Goal: Task Accomplishment & Management: Manage account settings

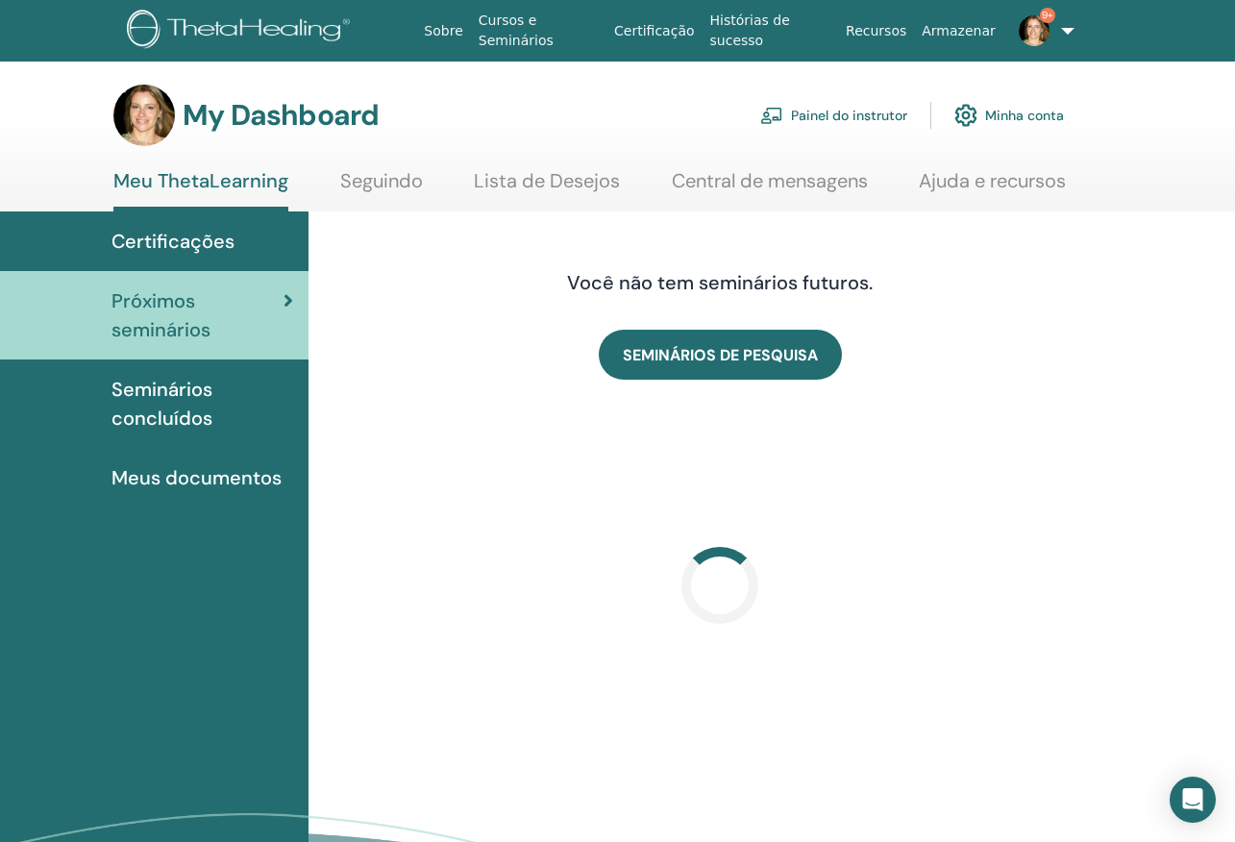
click at [863, 114] on link "Painel do instrutor" at bounding box center [833, 115] width 147 height 42
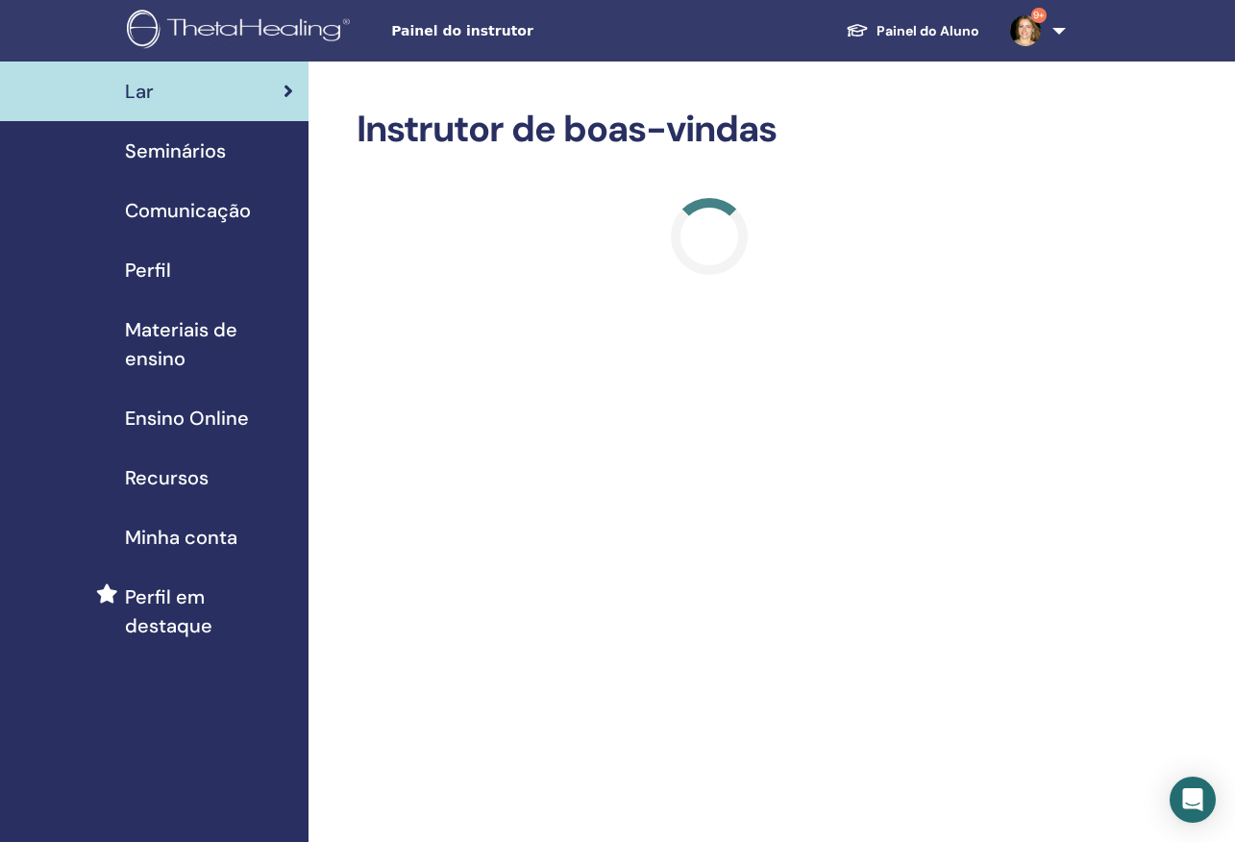
click at [191, 149] on span "Seminários" at bounding box center [175, 150] width 101 height 29
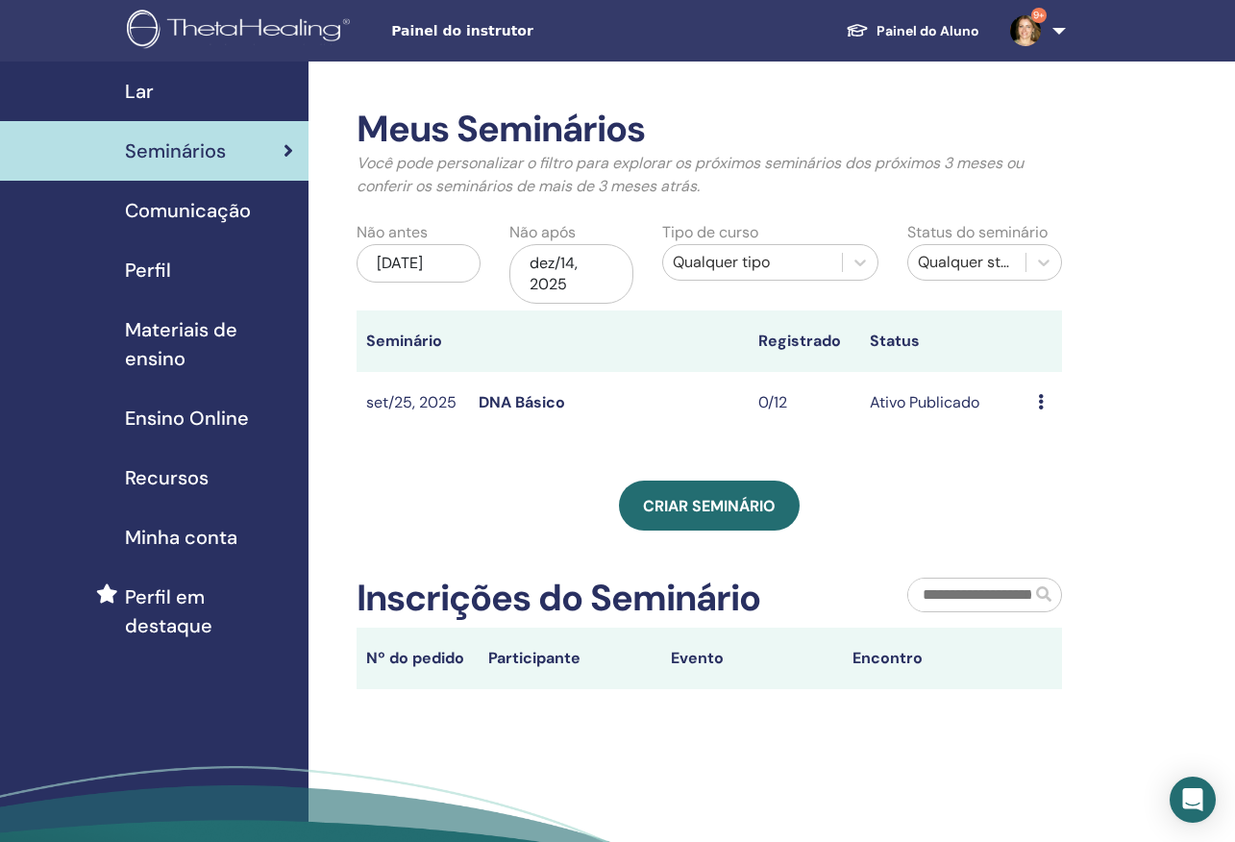
click at [861, 403] on td "Ativo Publicado" at bounding box center [944, 403] width 168 height 62
click at [553, 396] on link "DNA Básico" at bounding box center [522, 402] width 87 height 20
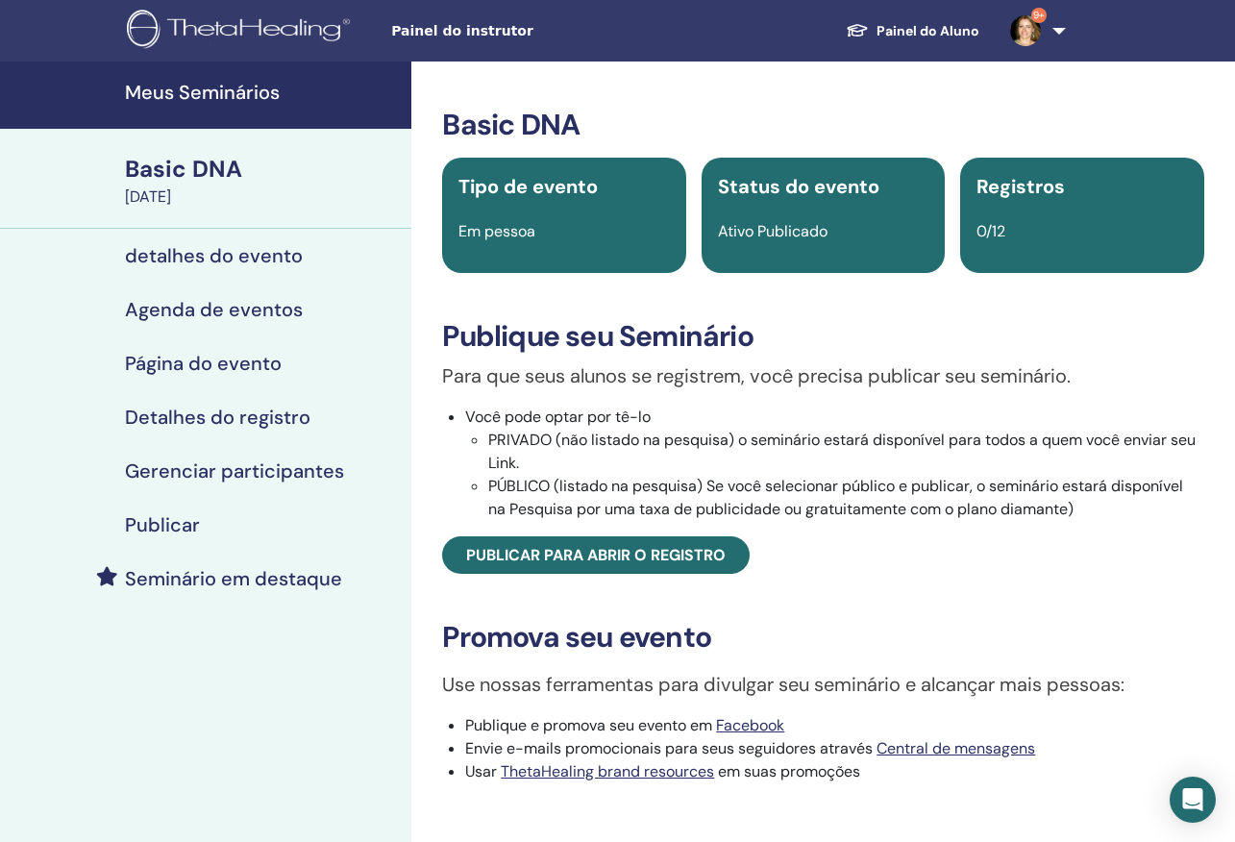
click at [229, 255] on h4 "detalhes do evento" at bounding box center [214, 255] width 178 height 23
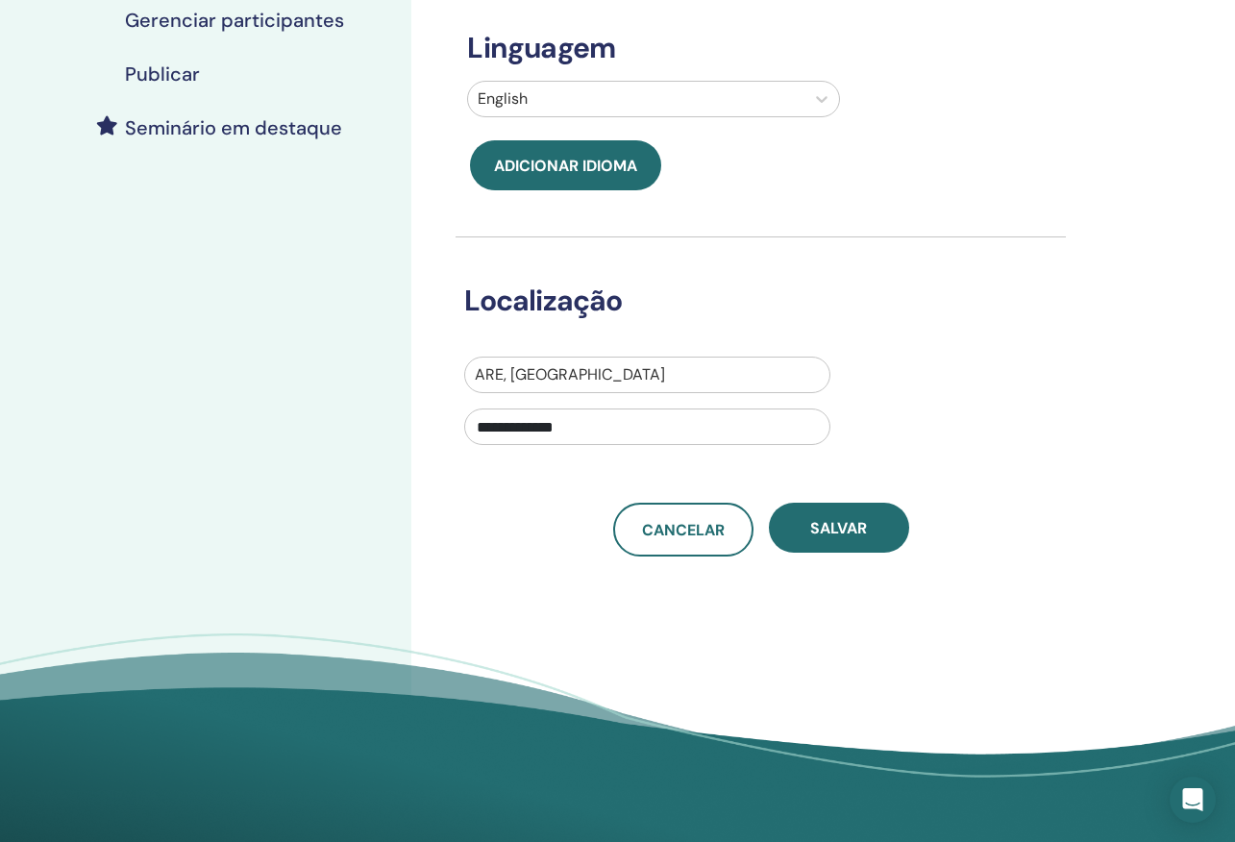
scroll to position [456, 0]
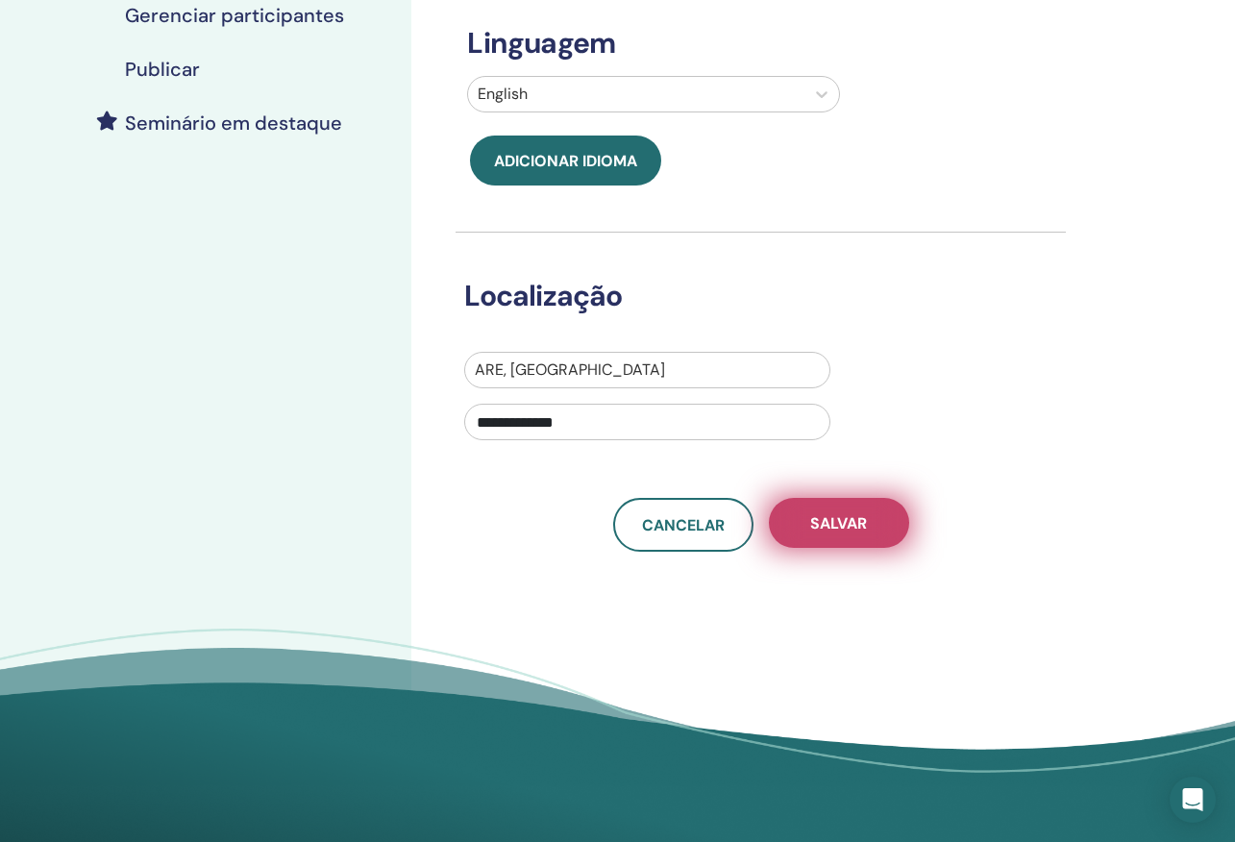
click at [826, 526] on span "Salvar" at bounding box center [838, 523] width 57 height 20
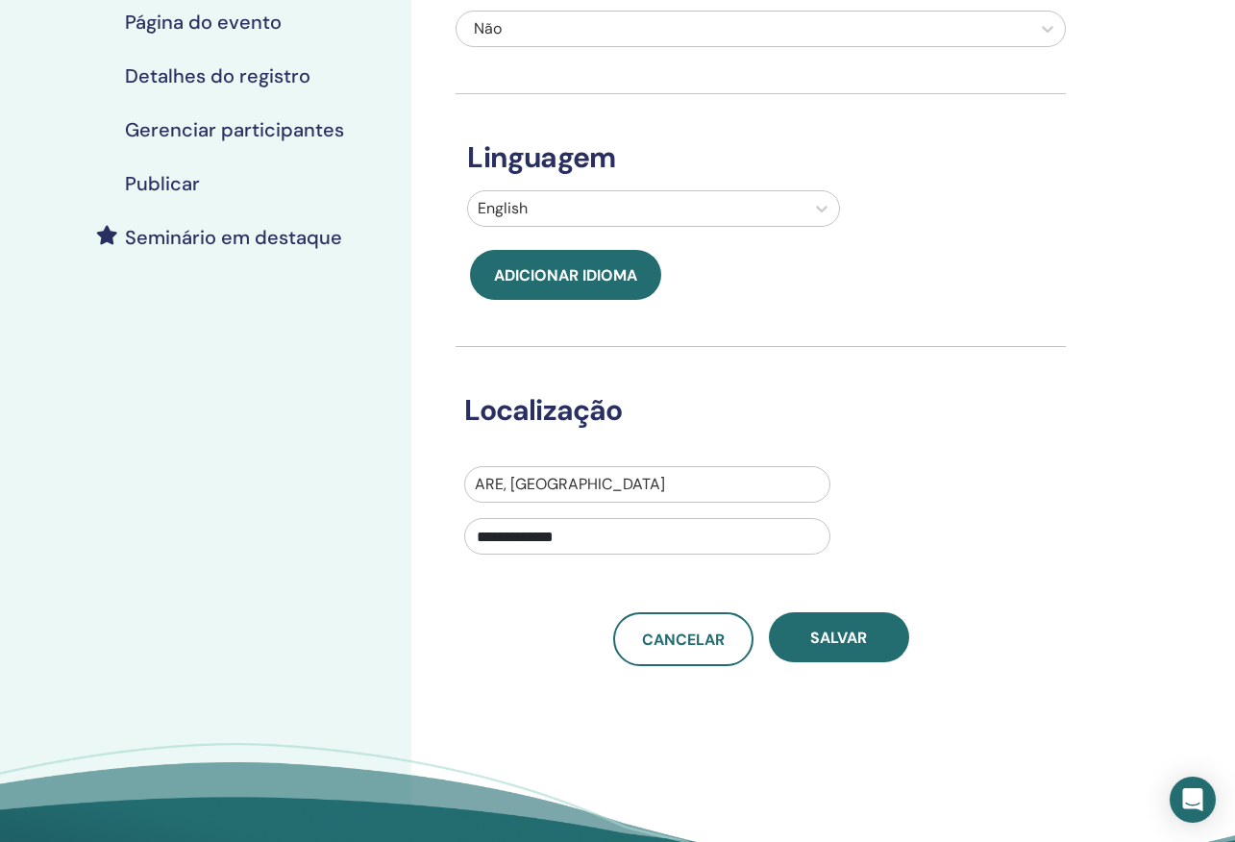
scroll to position [336, 0]
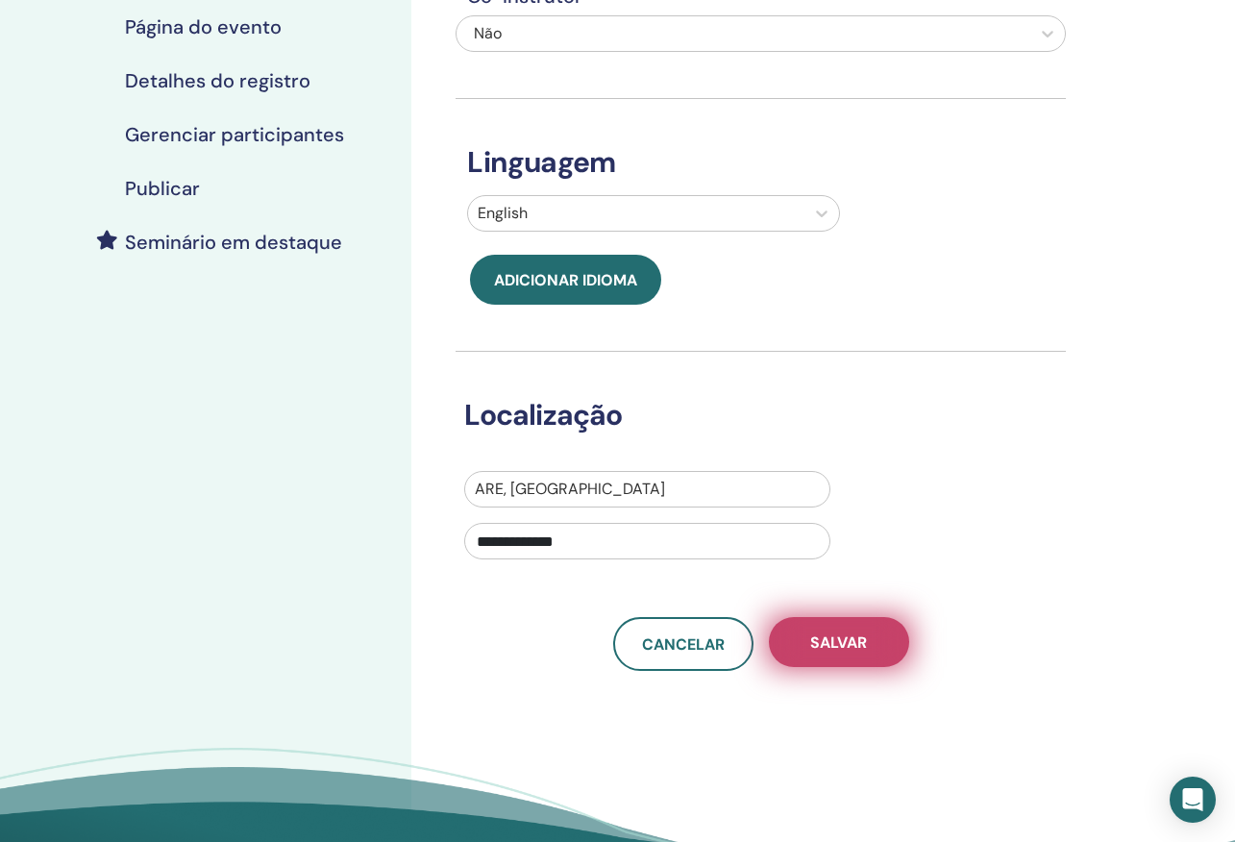
click at [878, 643] on button "Salvar" at bounding box center [839, 642] width 140 height 50
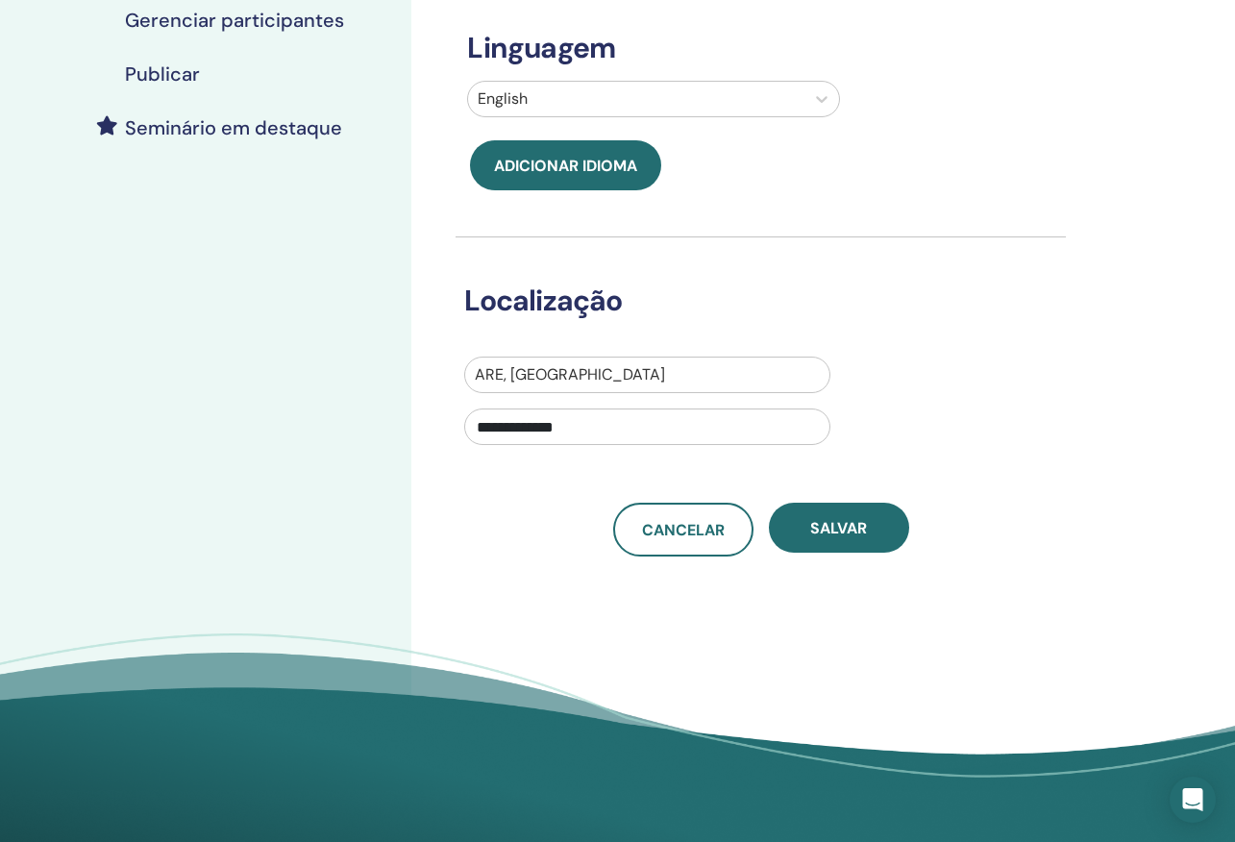
scroll to position [451, 0]
click at [687, 531] on span "Cancelar" at bounding box center [683, 530] width 83 height 20
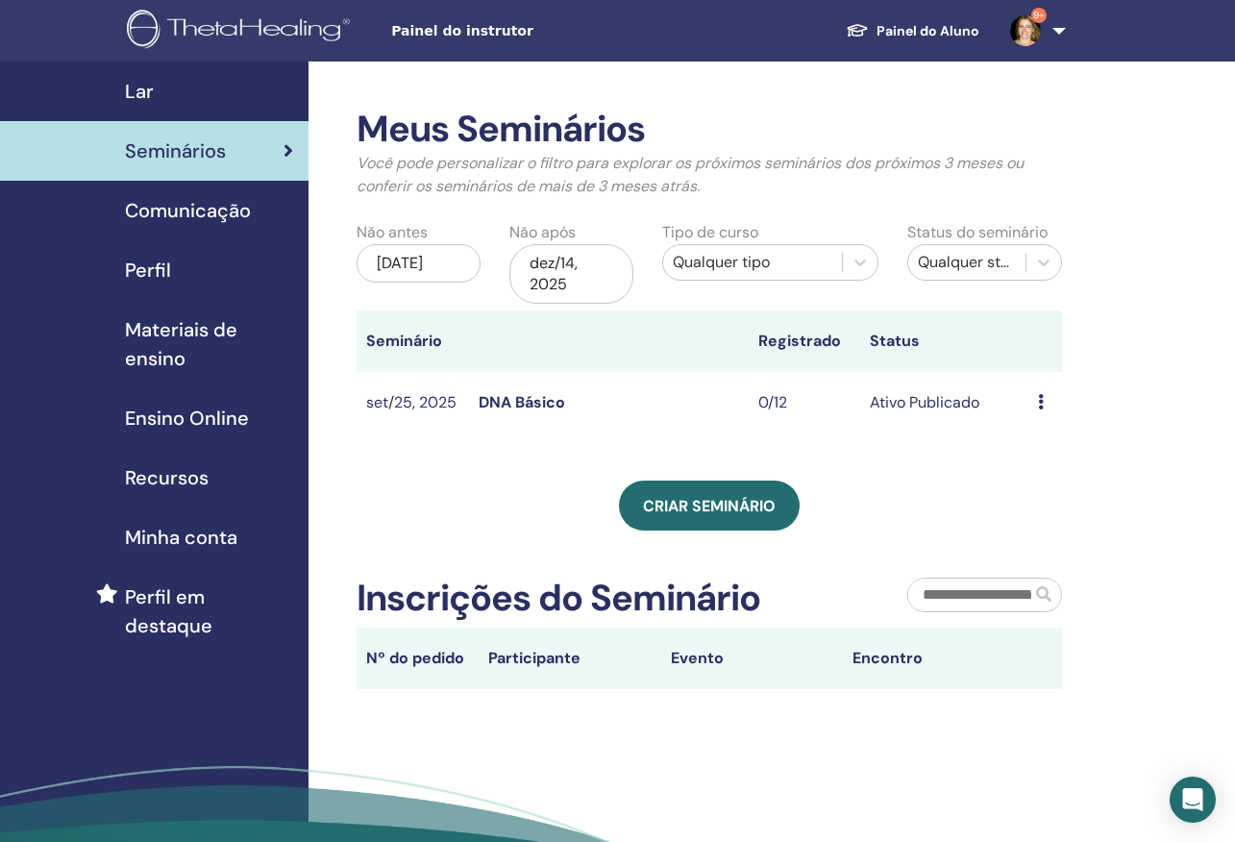
click at [1040, 399] on icon at bounding box center [1041, 401] width 6 height 15
click at [1036, 440] on link "Editar" at bounding box center [1034, 443] width 42 height 20
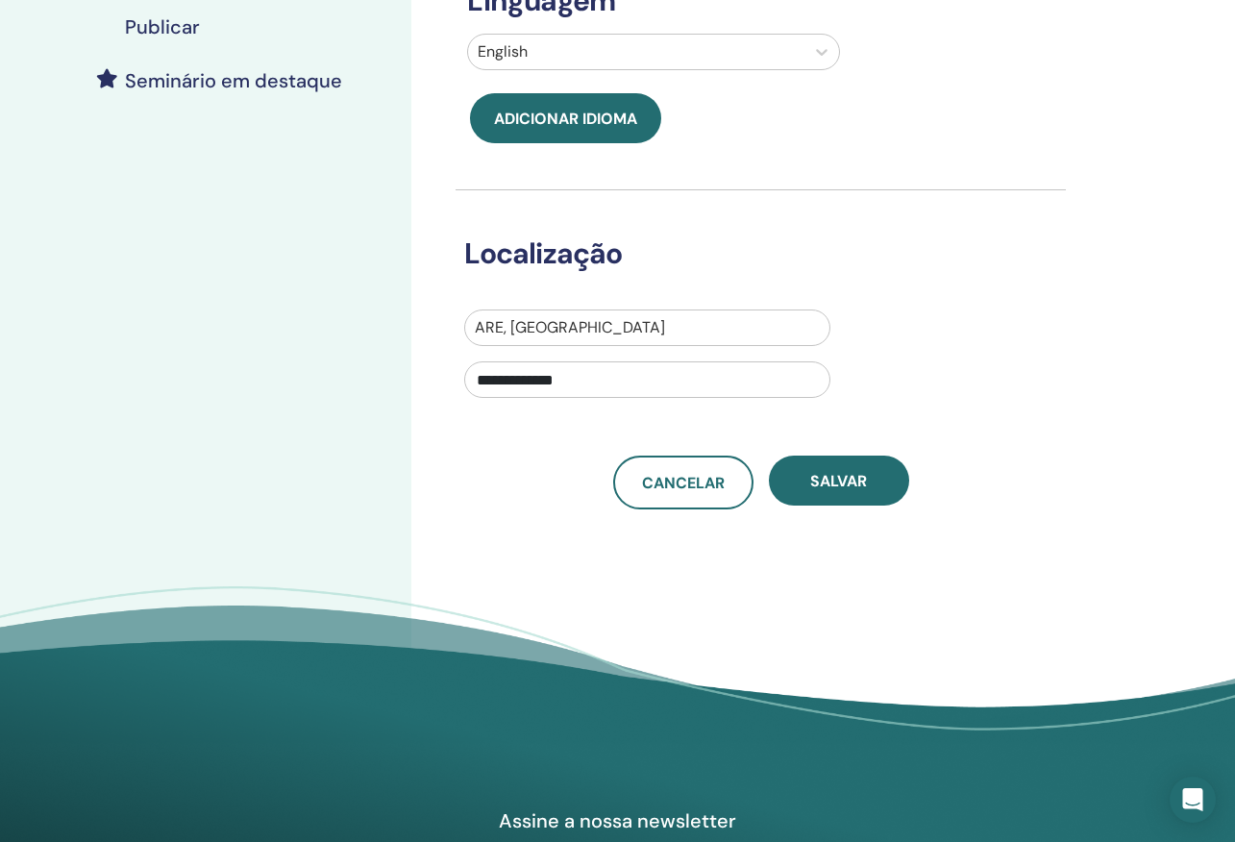
scroll to position [489, 0]
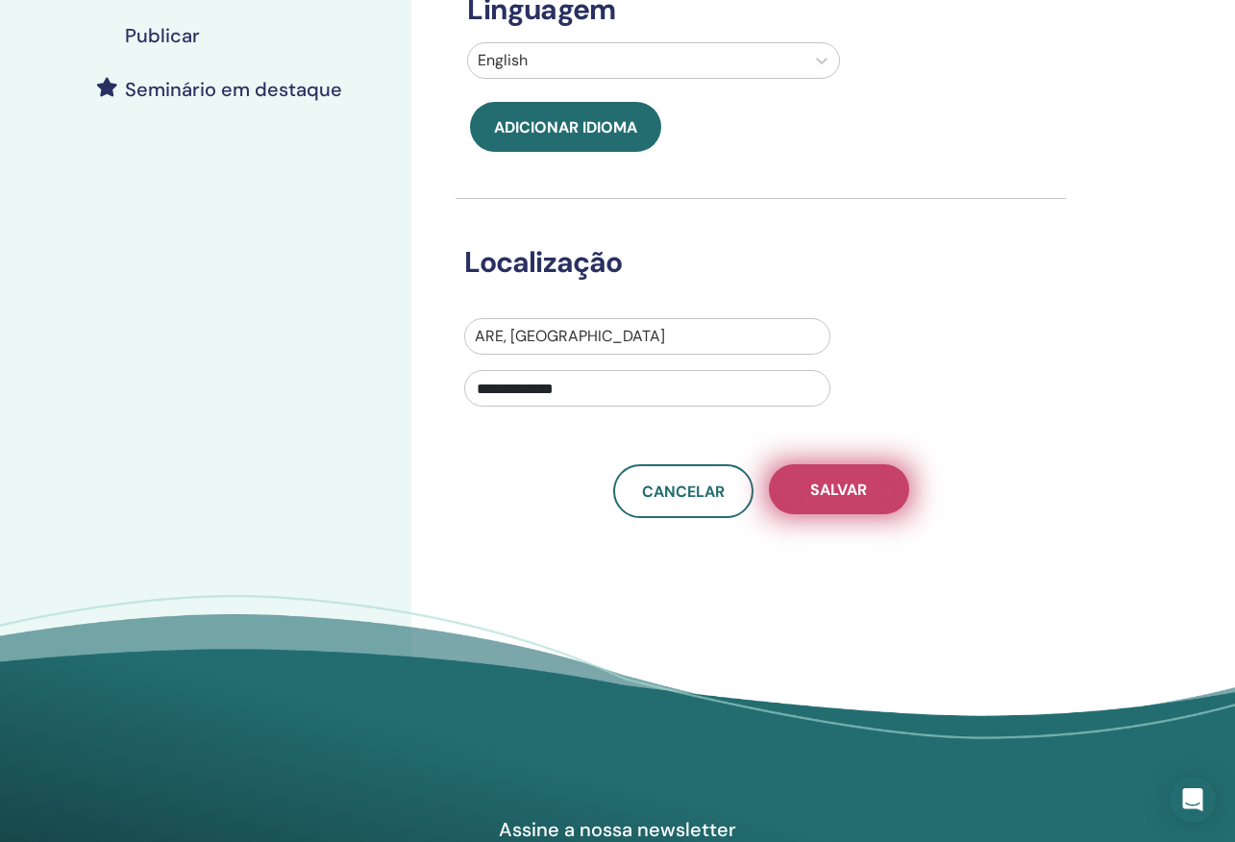
click at [864, 491] on span "Salvar" at bounding box center [838, 490] width 57 height 20
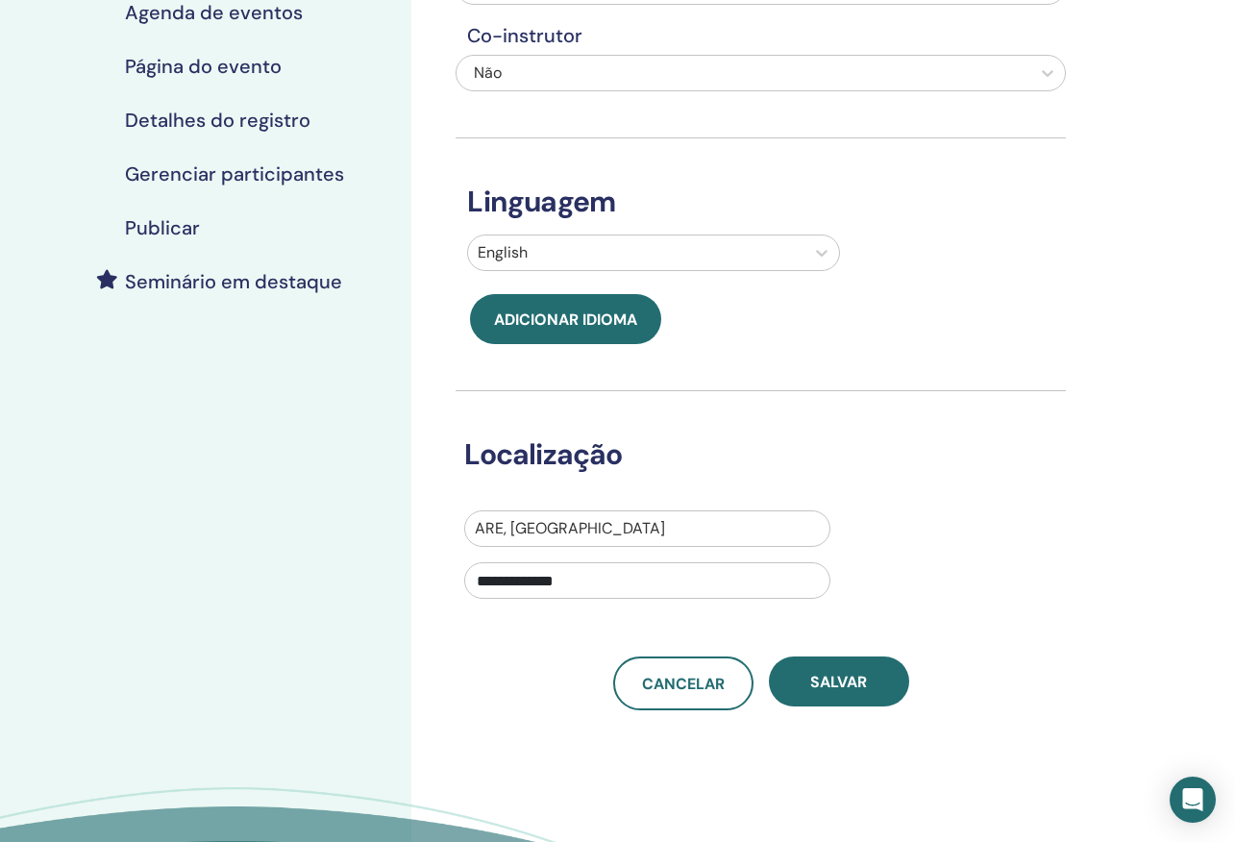
scroll to position [301, 0]
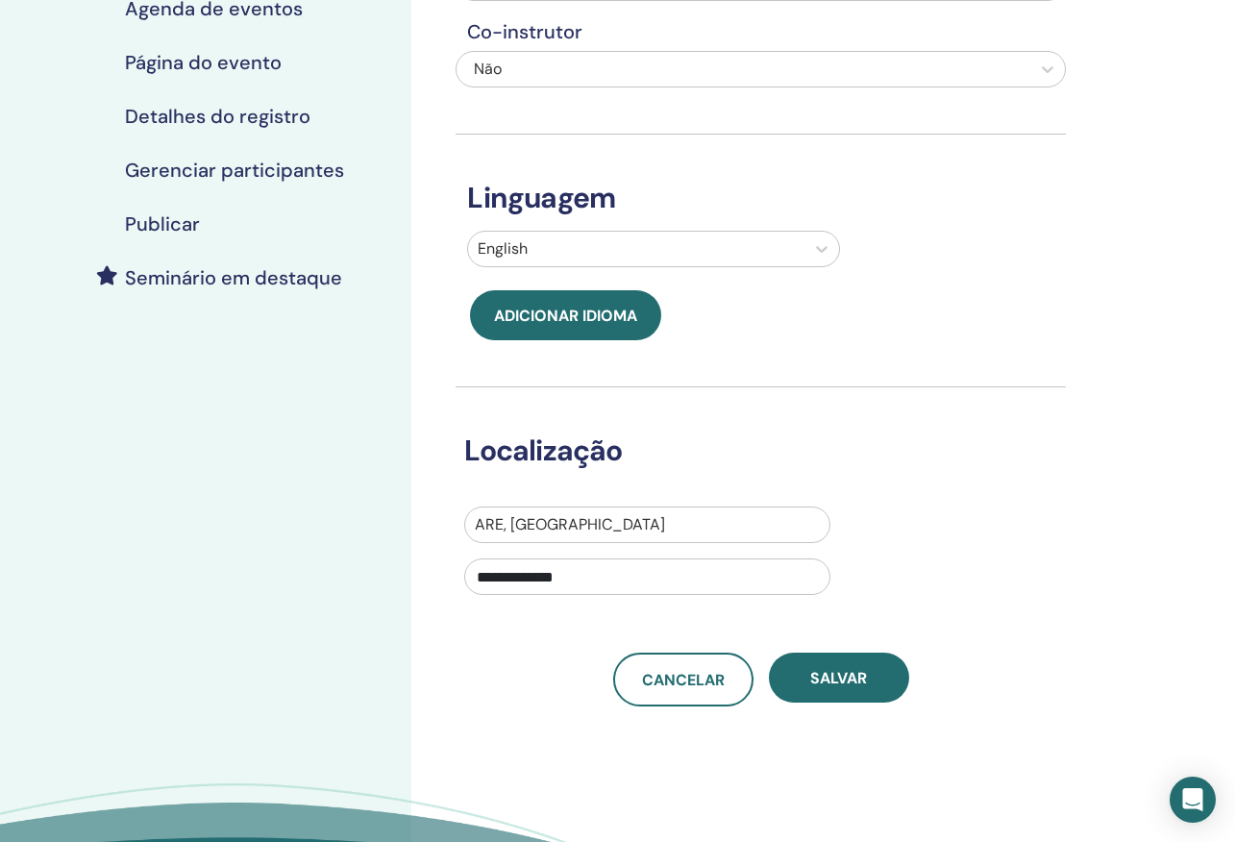
click at [709, 572] on input "**********" at bounding box center [647, 576] width 366 height 37
type input "*"
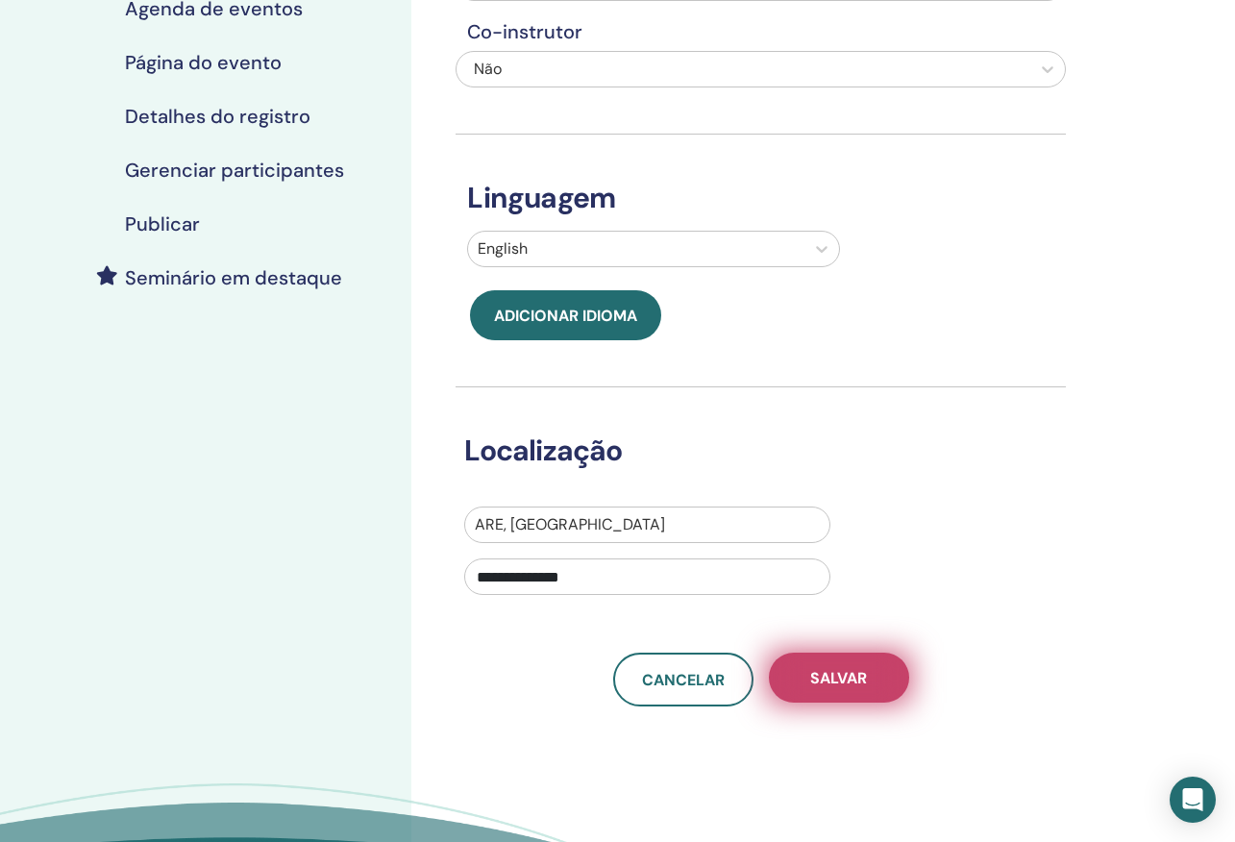
type input "**********"
click at [823, 686] on span "Salvar" at bounding box center [838, 678] width 57 height 20
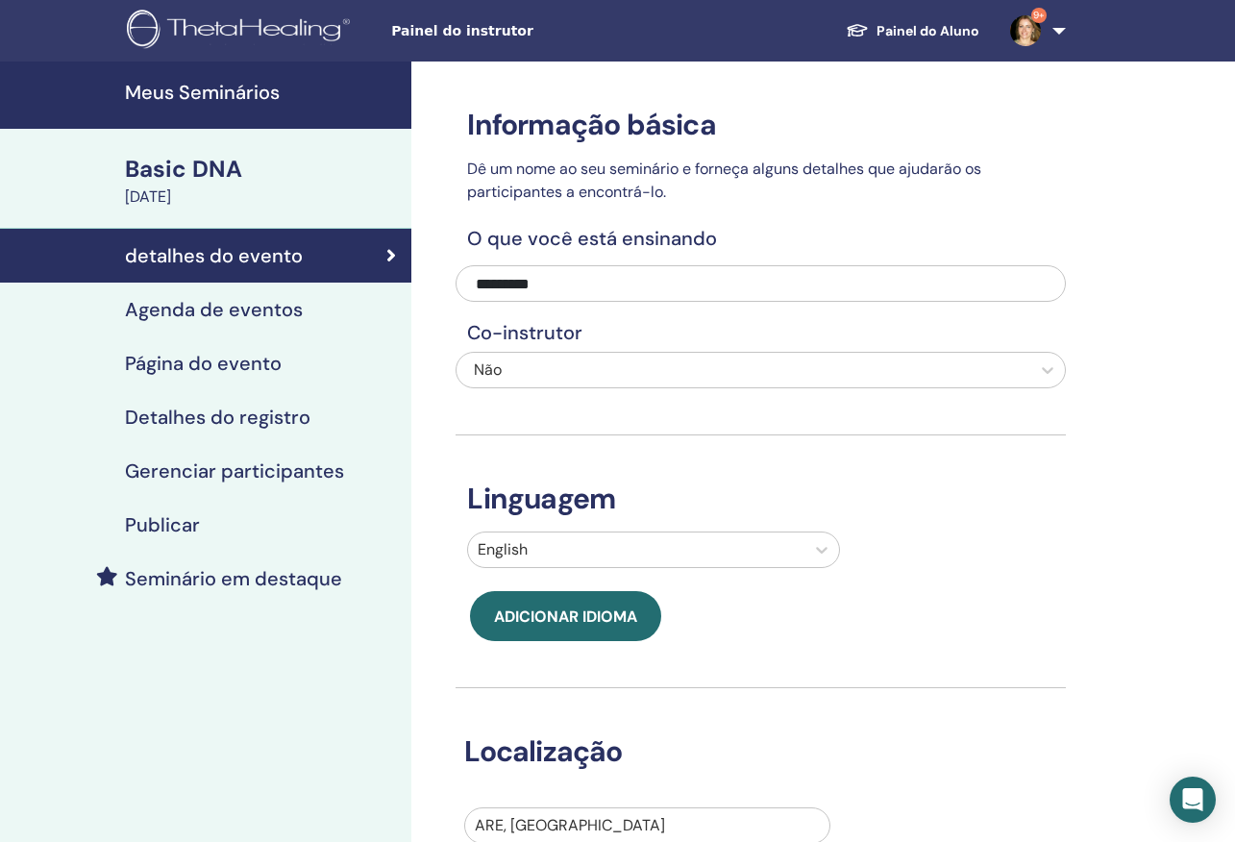
click at [221, 411] on h4 "Detalhes do registro" at bounding box center [218, 417] width 186 height 23
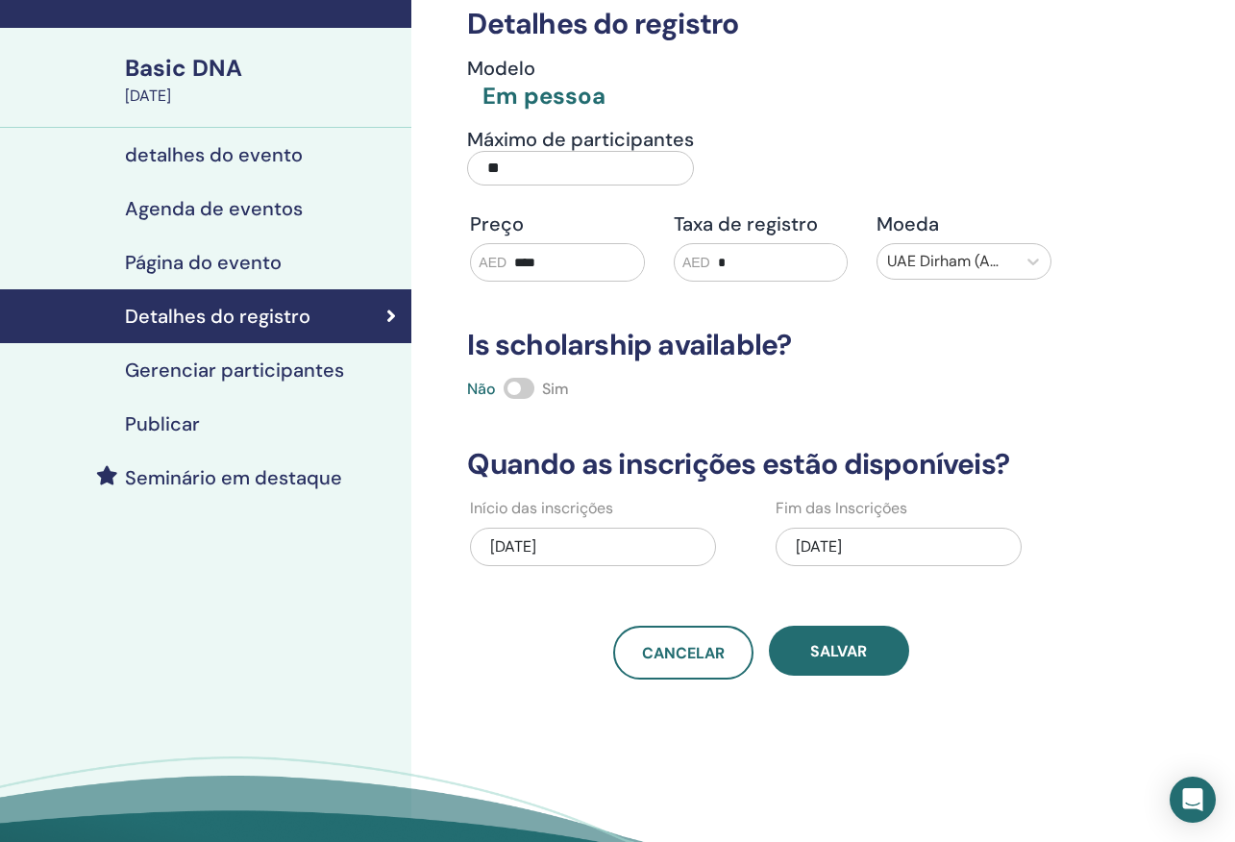
scroll to position [84, 0]
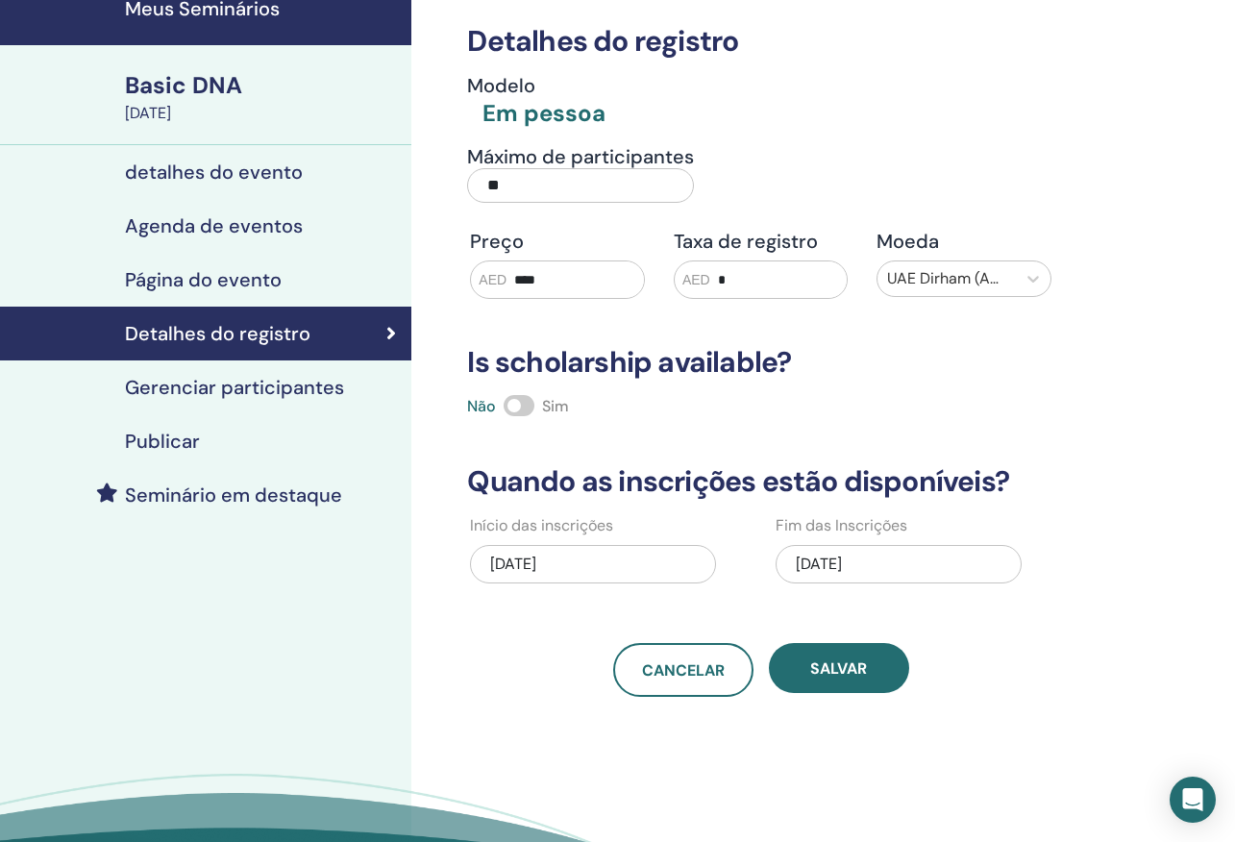
click at [531, 283] on input "****" at bounding box center [575, 279] width 137 height 37
click at [549, 280] on input "****" at bounding box center [575, 279] width 137 height 37
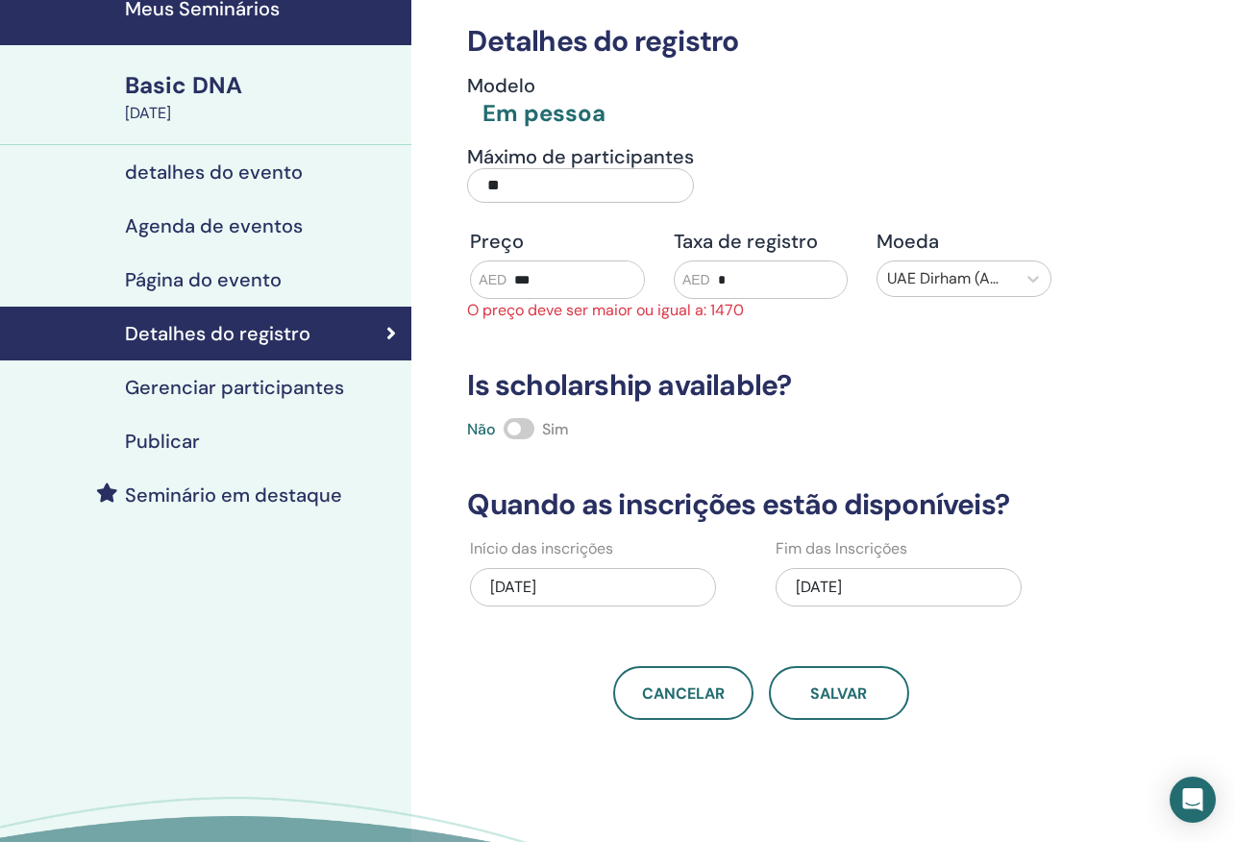
type input "****"
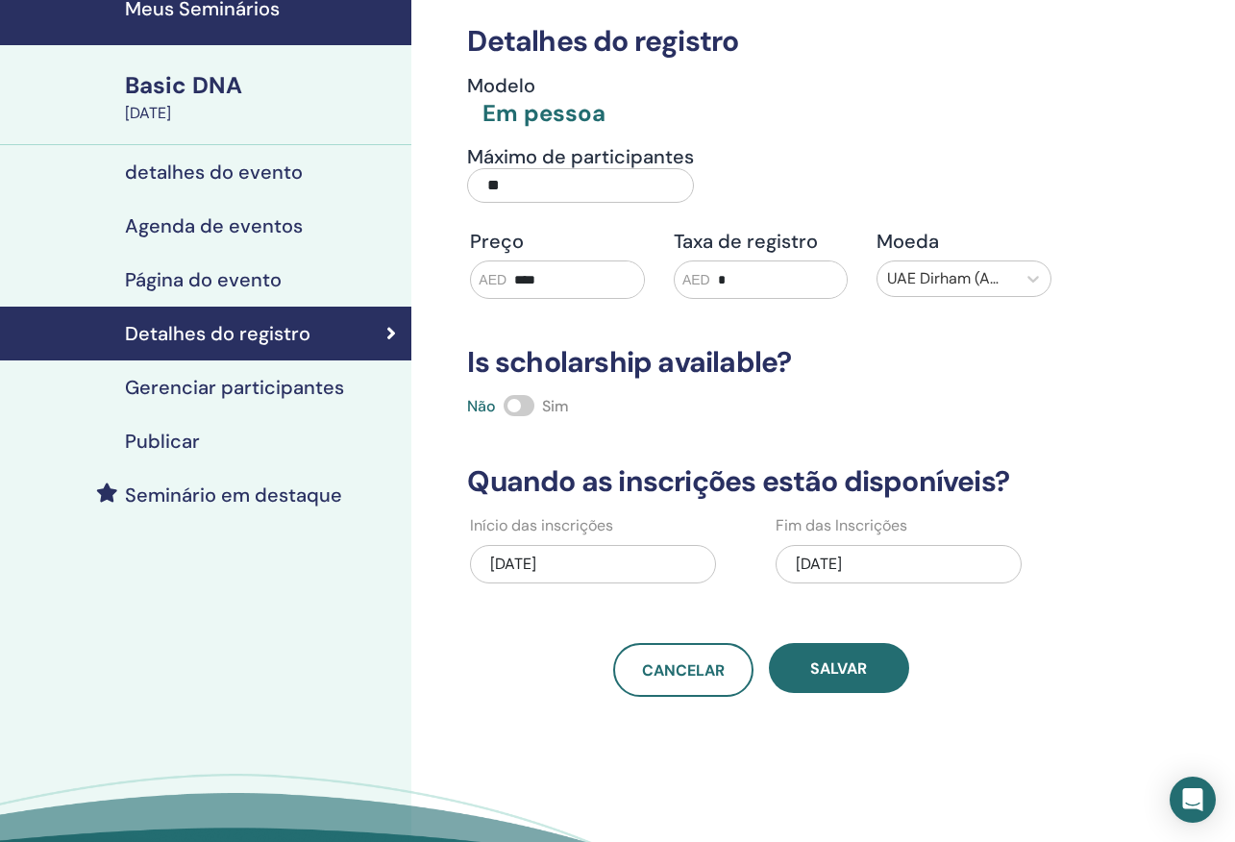
click at [732, 278] on input "*" at bounding box center [778, 279] width 137 height 37
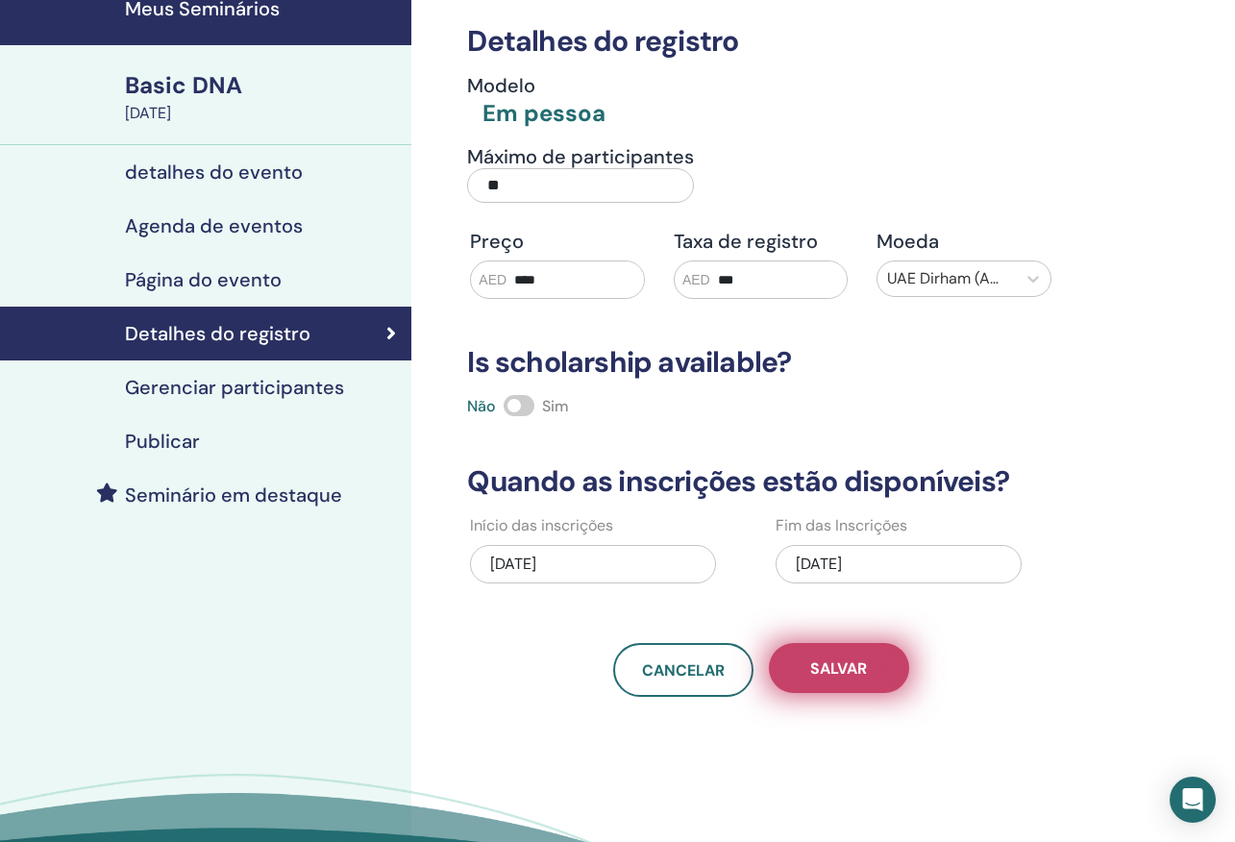
type input "***"
click at [841, 668] on span "Salvar" at bounding box center [838, 668] width 57 height 20
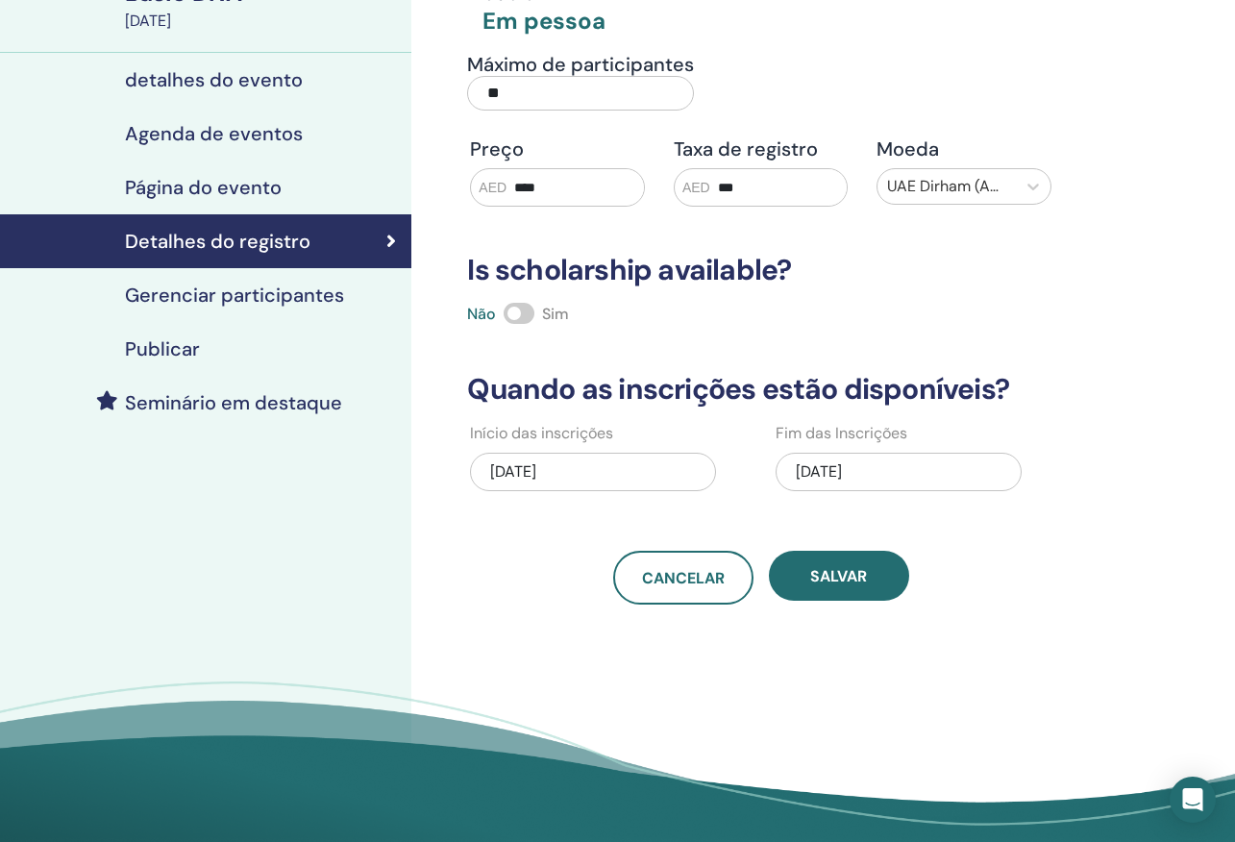
scroll to position [176, 0]
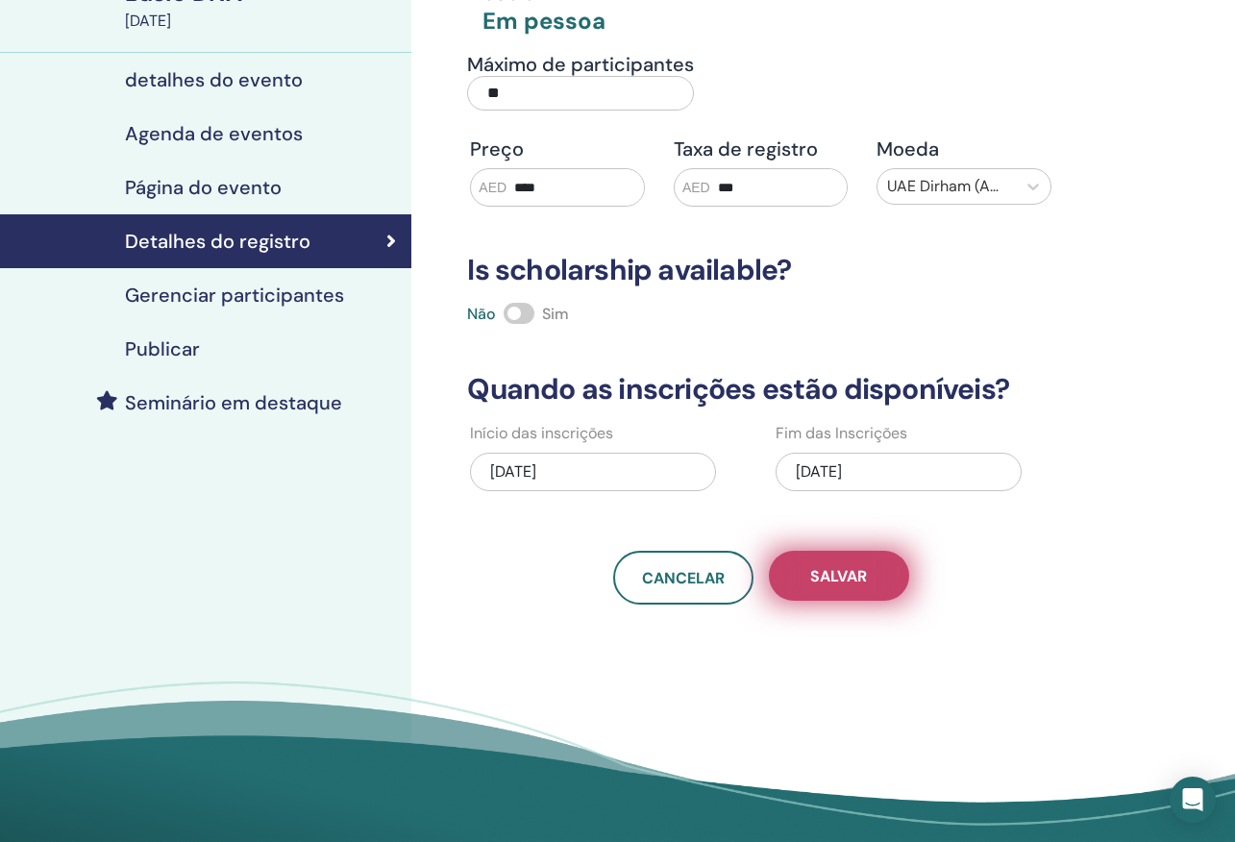
click at [874, 574] on button "Salvar" at bounding box center [839, 576] width 140 height 50
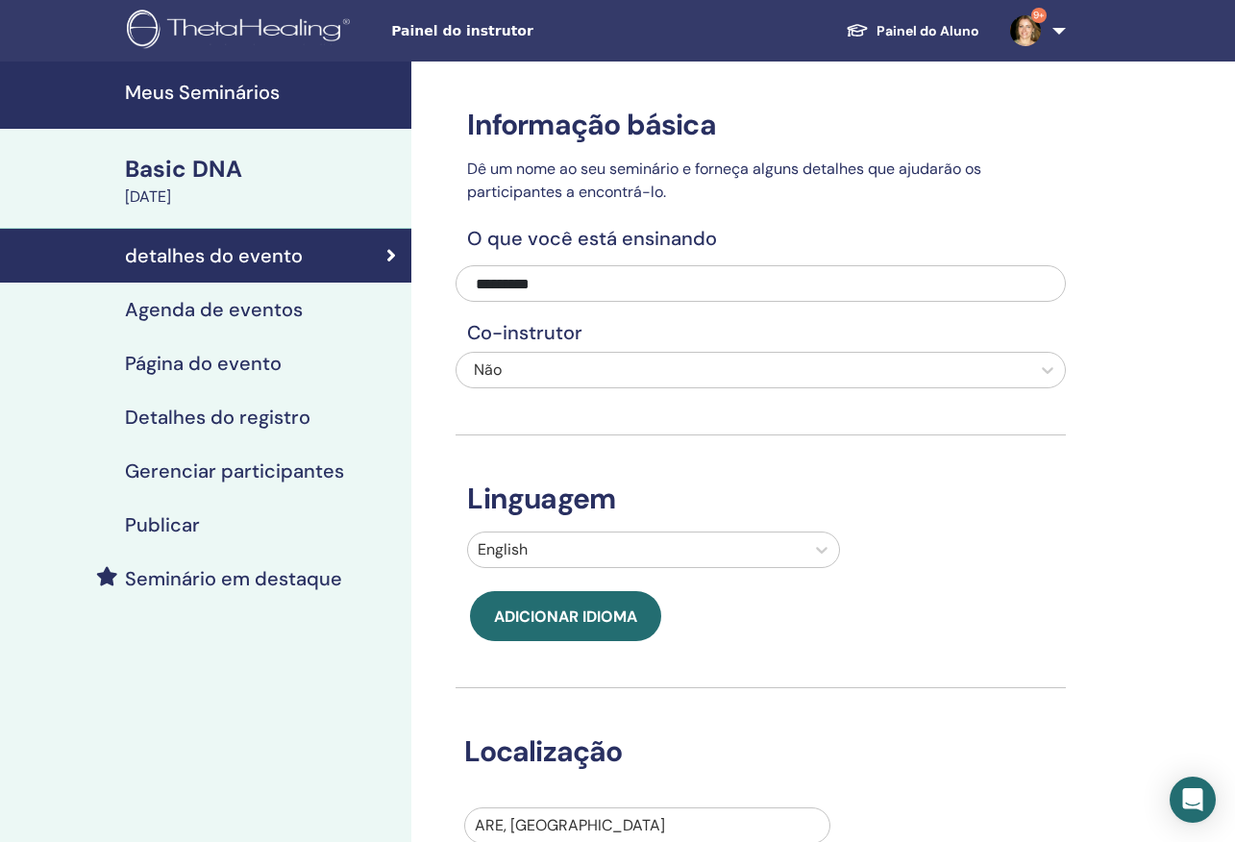
click at [186, 181] on div "Basic DNA" at bounding box center [262, 169] width 275 height 33
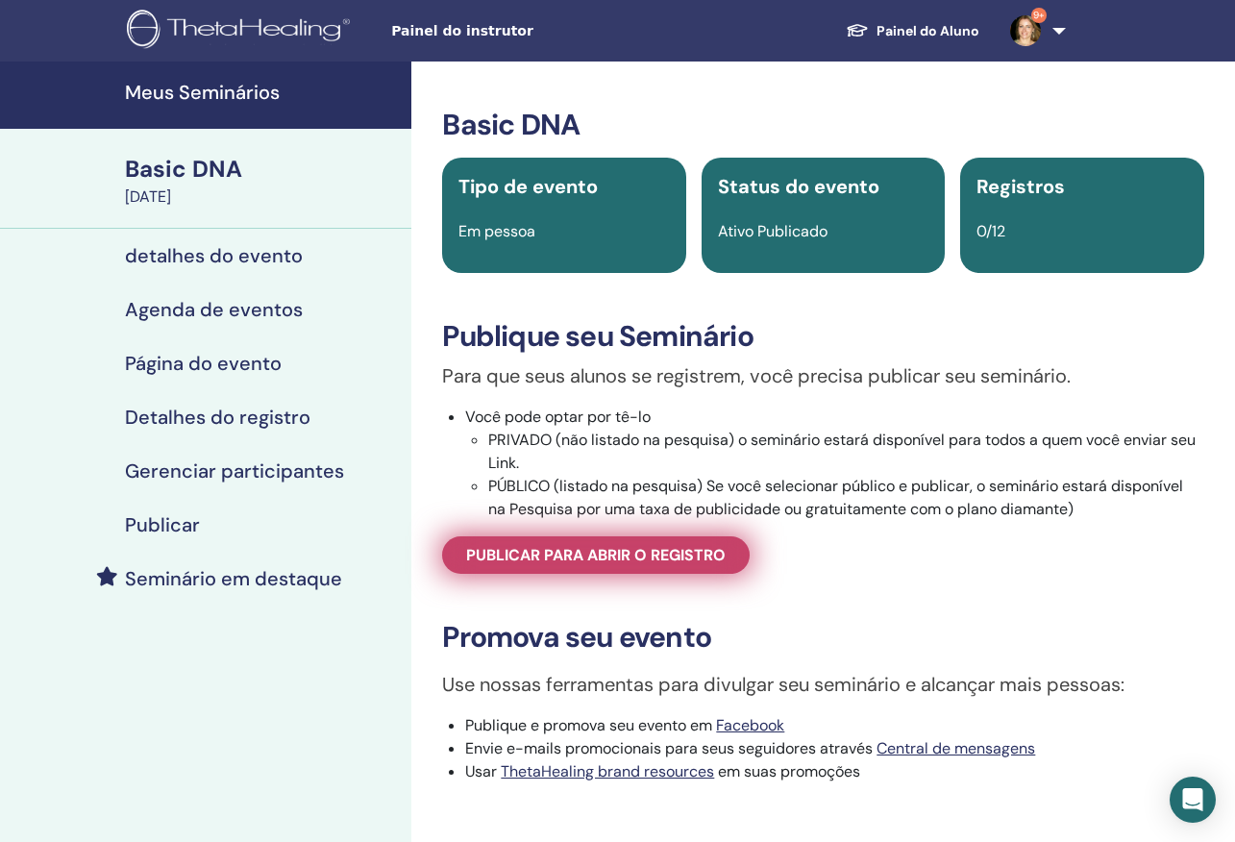
click at [659, 565] on span "Publicar para abrir o registro" at bounding box center [596, 555] width 260 height 20
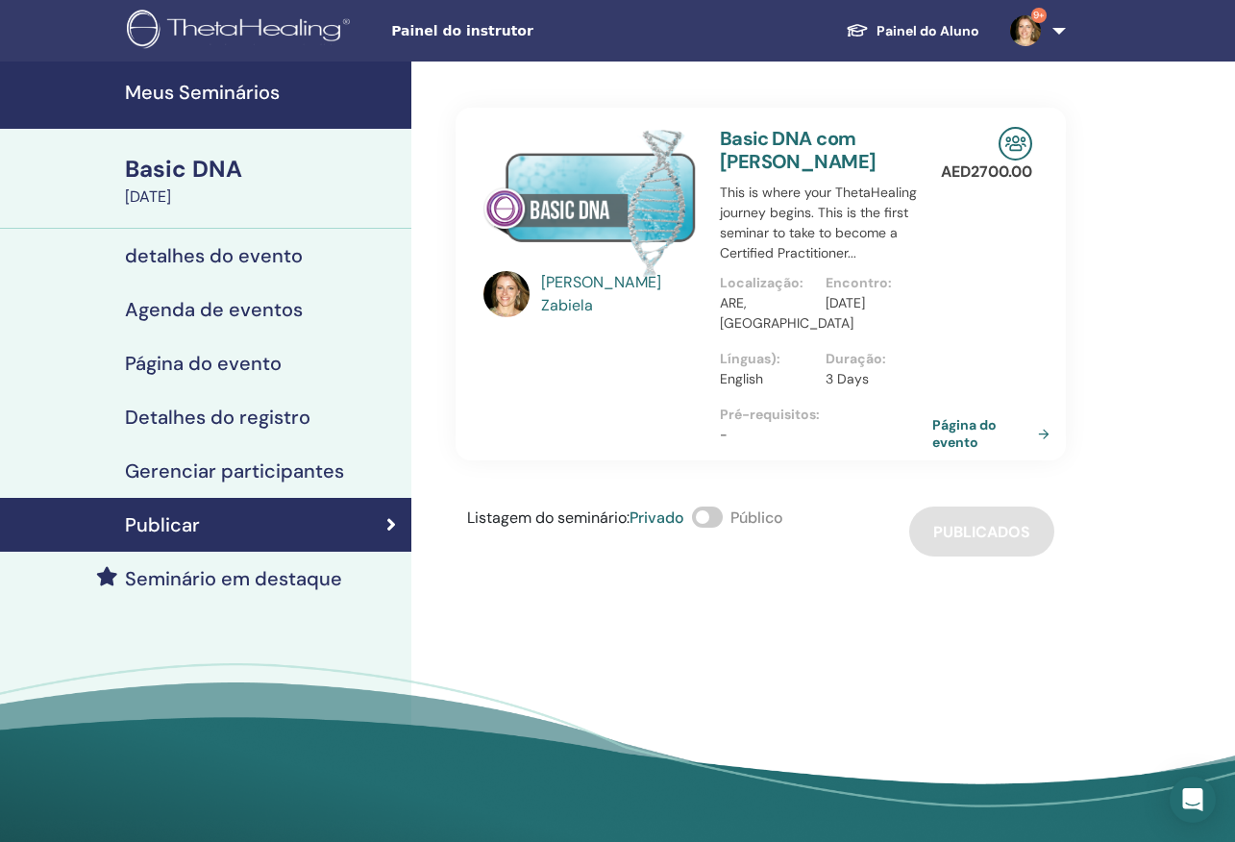
click at [721, 511] on span at bounding box center [707, 517] width 31 height 21
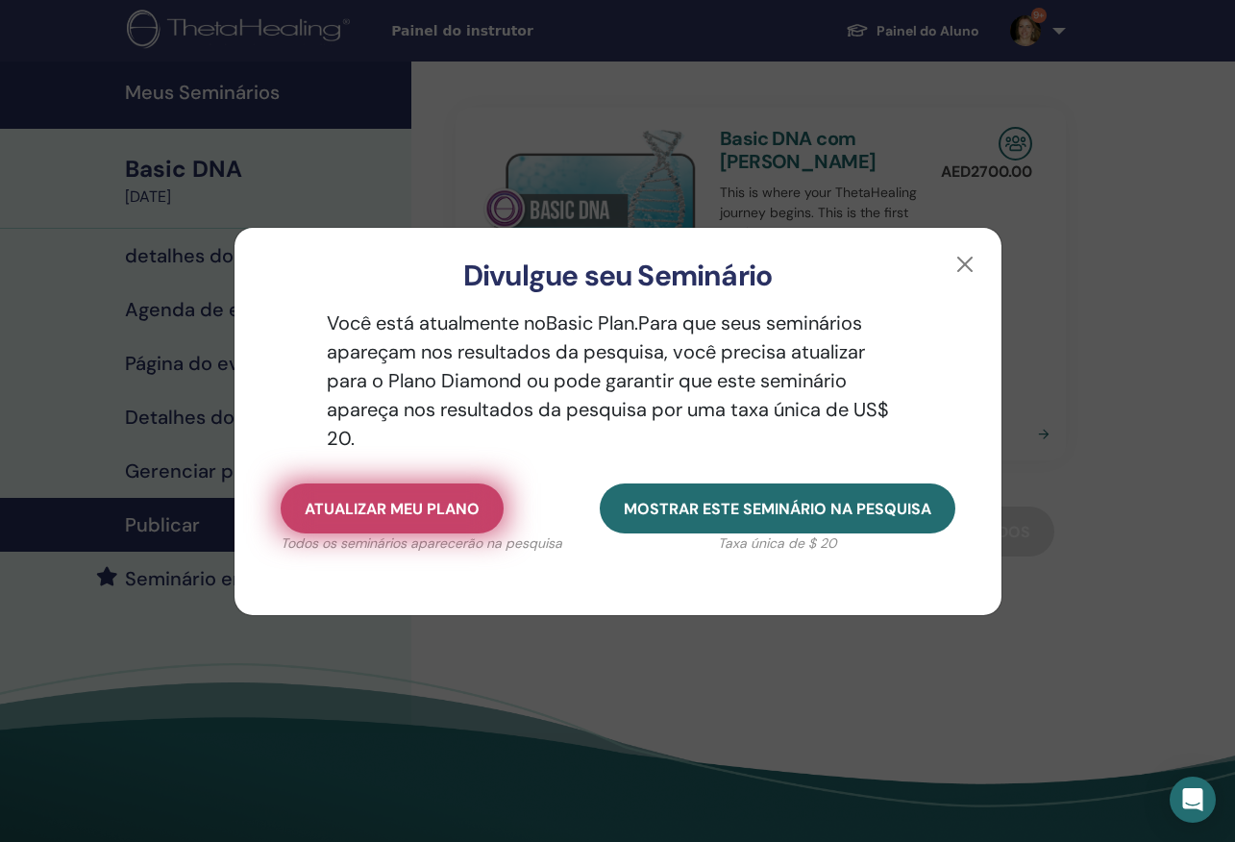
click at [462, 513] on span "Atualizar meu plano" at bounding box center [392, 509] width 175 height 20
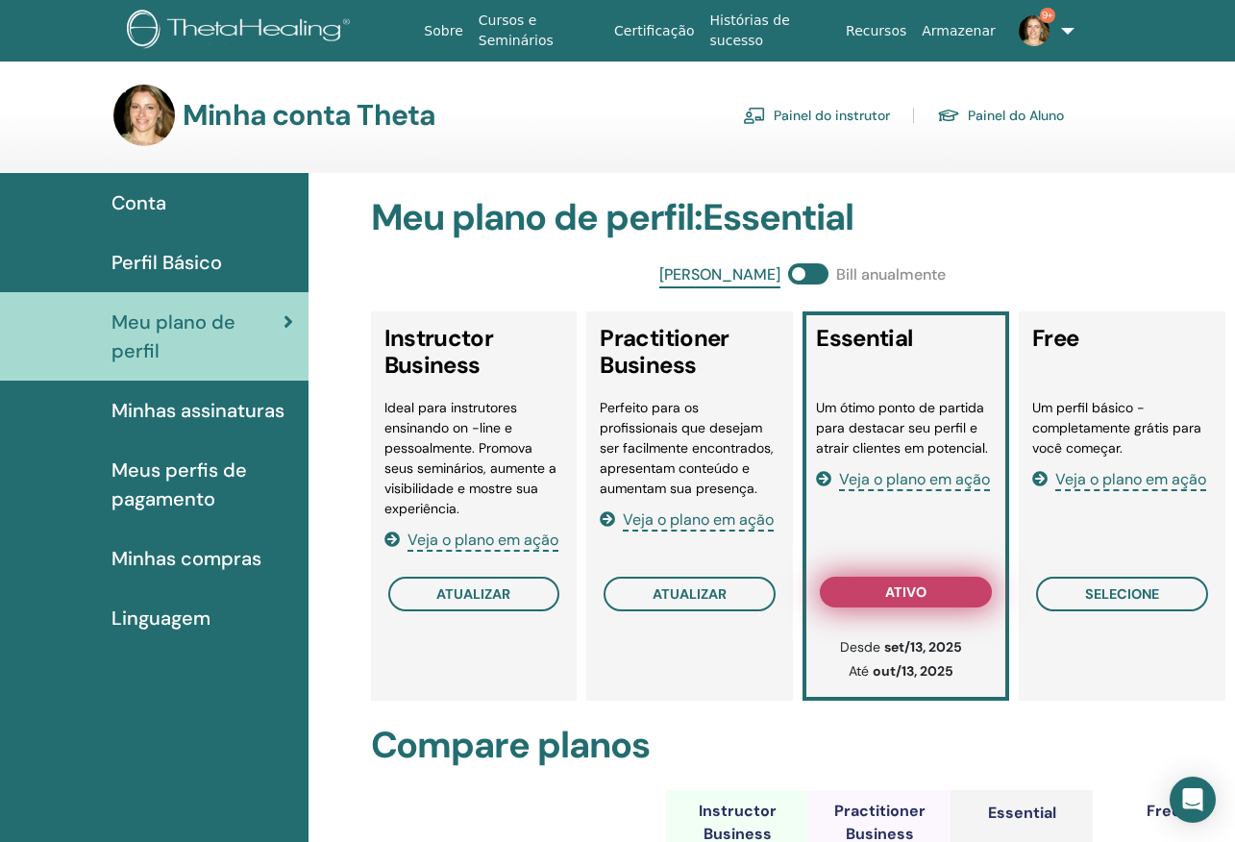
click at [904, 585] on span "ativo" at bounding box center [905, 591] width 41 height 15
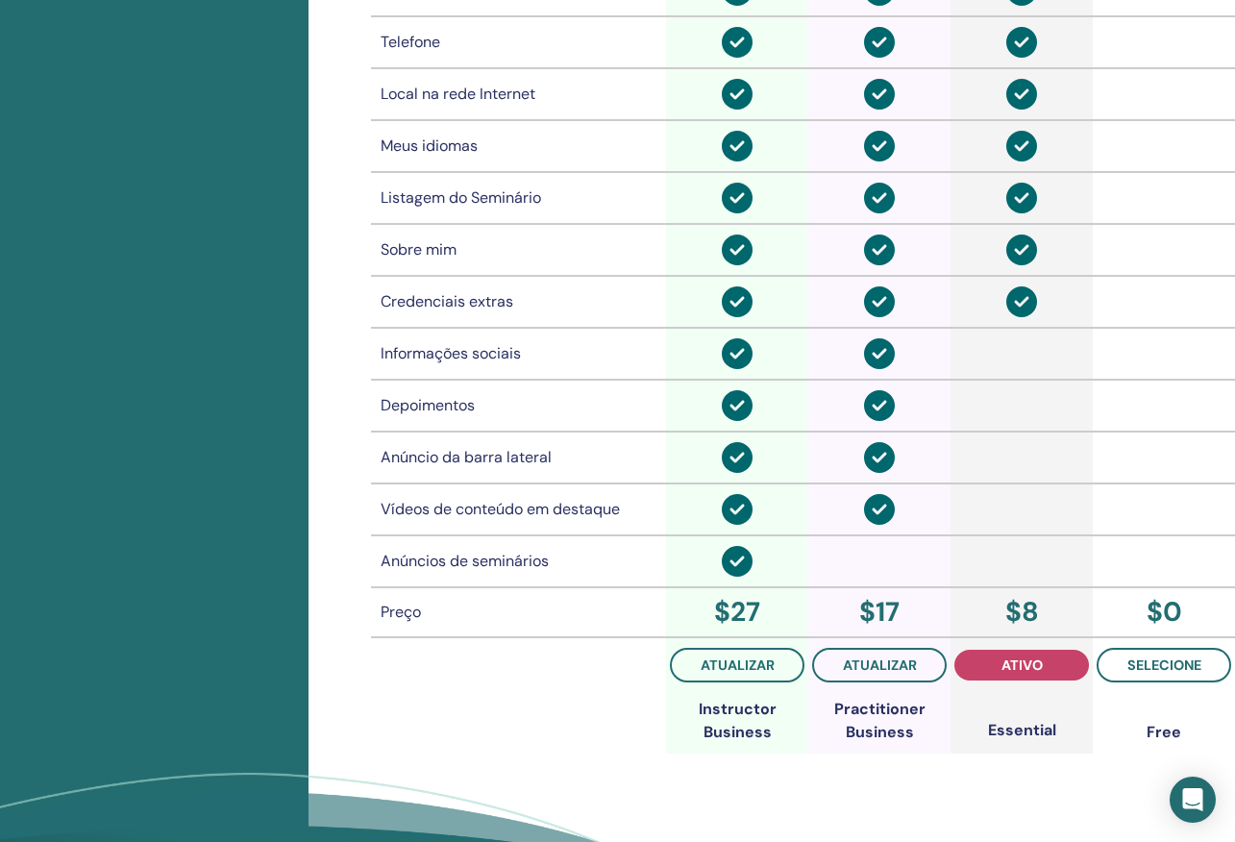
scroll to position [1238, 0]
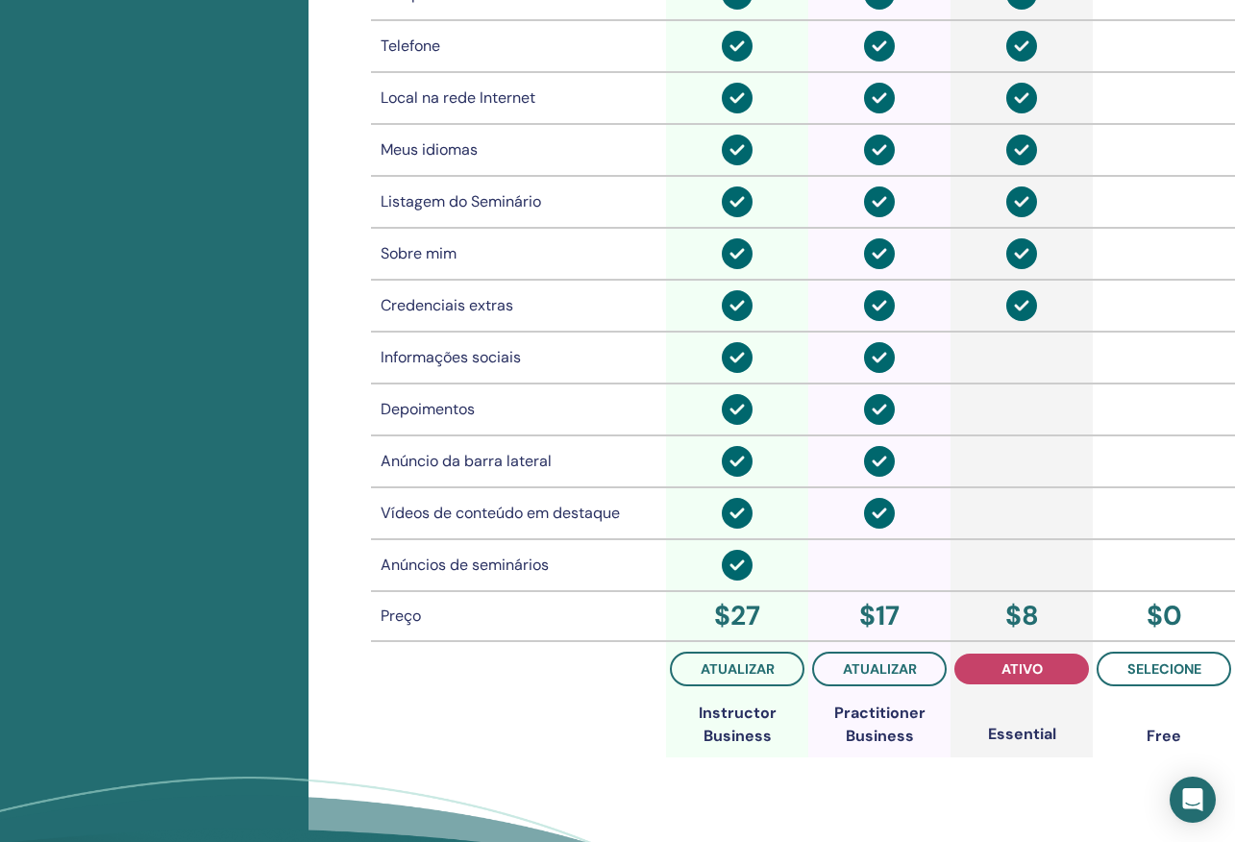
click at [1004, 358] on td at bounding box center [1022, 358] width 142 height 52
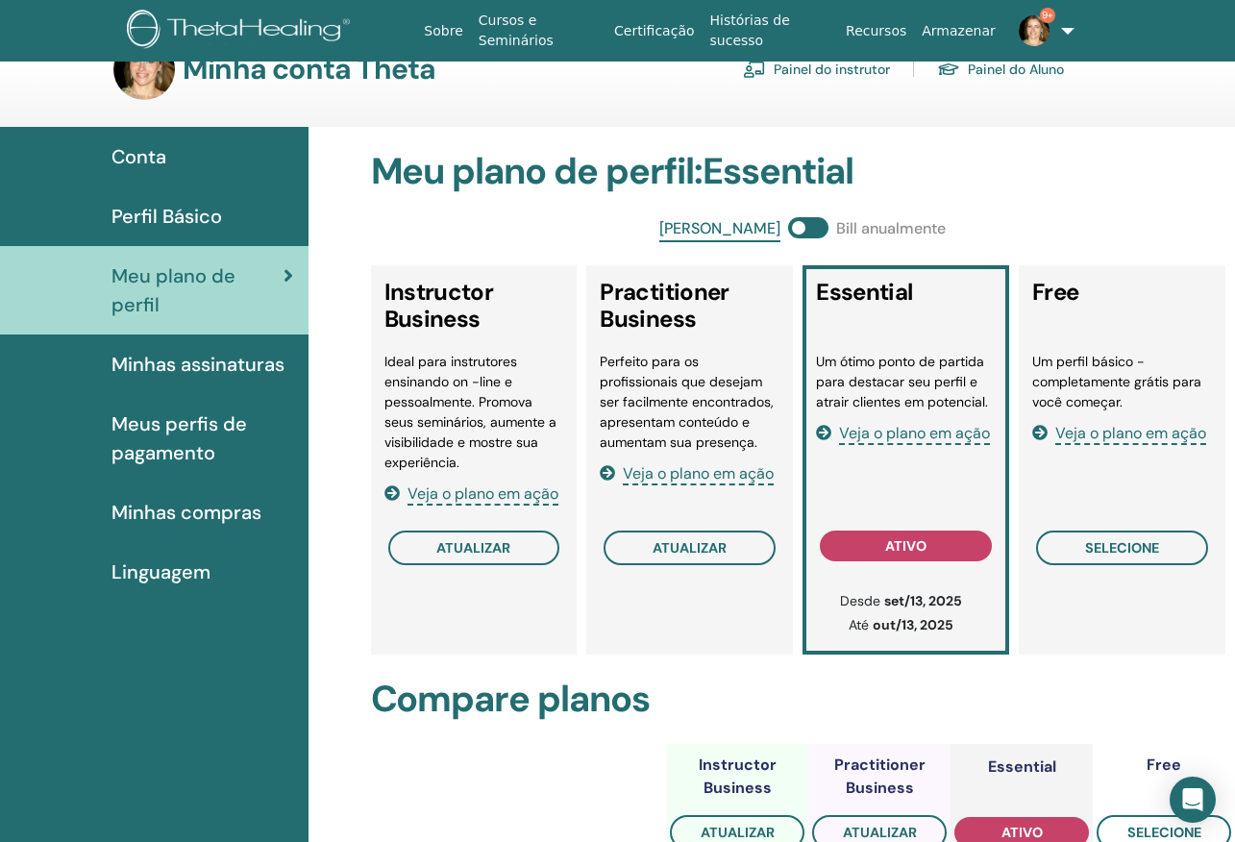
scroll to position [45, 0]
click at [1061, 28] on link "9+" at bounding box center [1038, 31] width 70 height 62
